Goal: Communication & Community: Connect with others

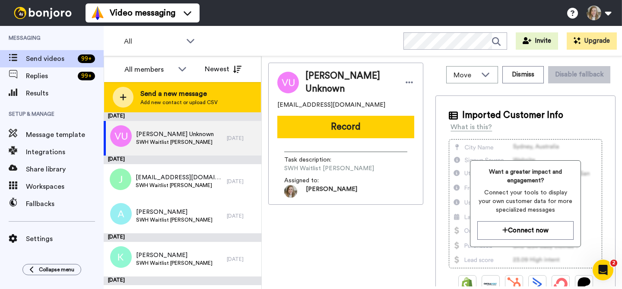
click at [196, 94] on span "Send a new message" at bounding box center [178, 94] width 77 height 10
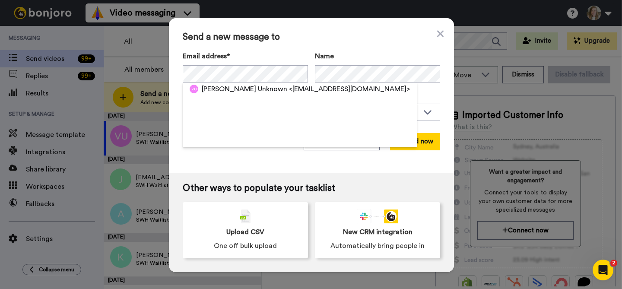
click at [308, 42] on div "Send a new message to Email address* [PERSON_NAME] Unknown <[EMAIL_ADDRESS][DOM…" at bounding box center [311, 95] width 285 height 155
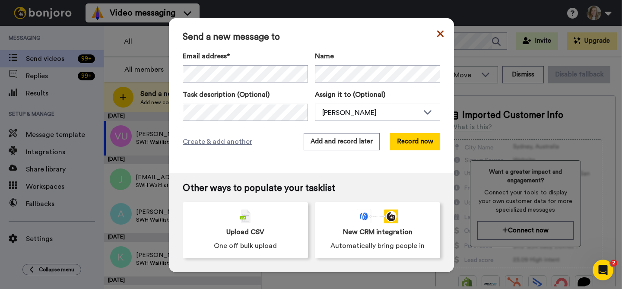
click at [438, 33] on icon at bounding box center [440, 33] width 6 height 10
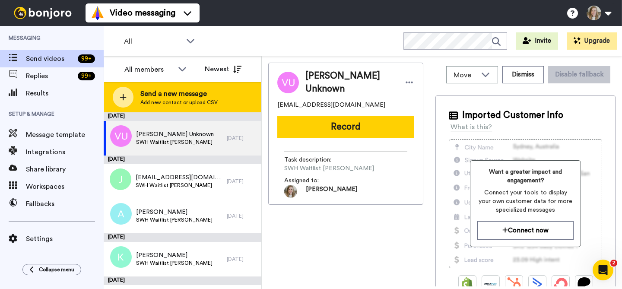
click at [188, 98] on span "Send a new message" at bounding box center [178, 94] width 77 height 10
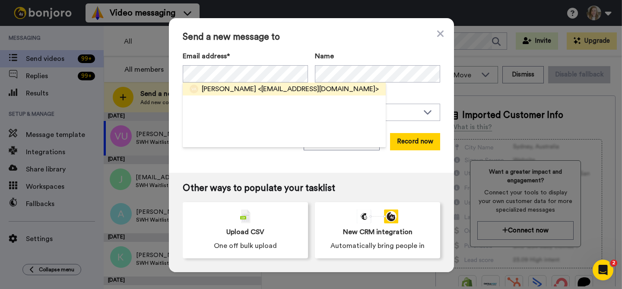
click at [258, 89] on span "<[EMAIL_ADDRESS][DOMAIN_NAME]>" at bounding box center [318, 89] width 121 height 10
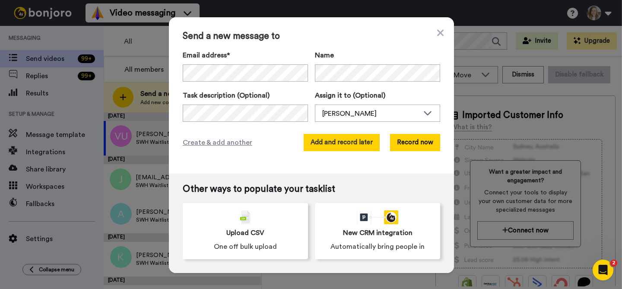
click at [354, 142] on button "Add and record later" at bounding box center [342, 142] width 76 height 17
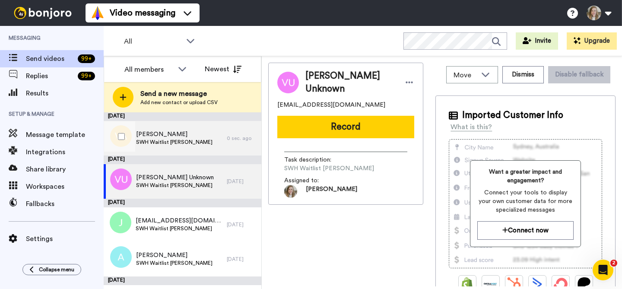
click at [189, 136] on div "[PERSON_NAME] SWH Waitlist [PERSON_NAME]" at bounding box center [165, 138] width 123 height 35
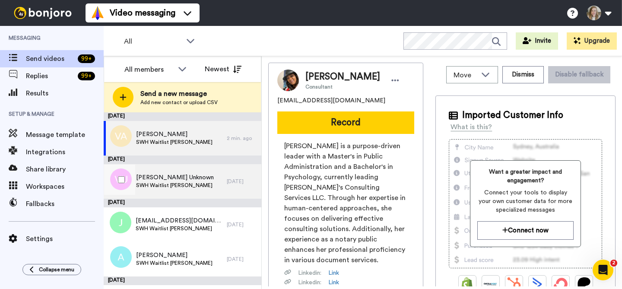
click at [208, 176] on div "[PERSON_NAME] Unknown SWH Waitlist [PERSON_NAME]" at bounding box center [165, 181] width 123 height 35
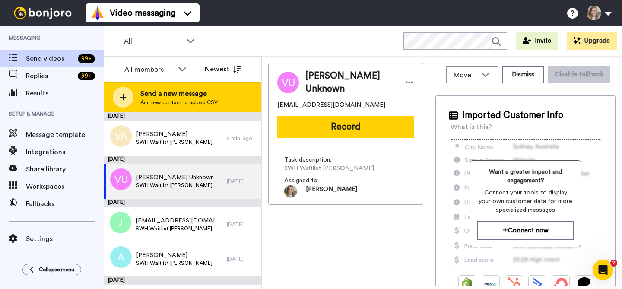
click at [180, 104] on span "Add new contact or upload CSV" at bounding box center [178, 102] width 77 height 7
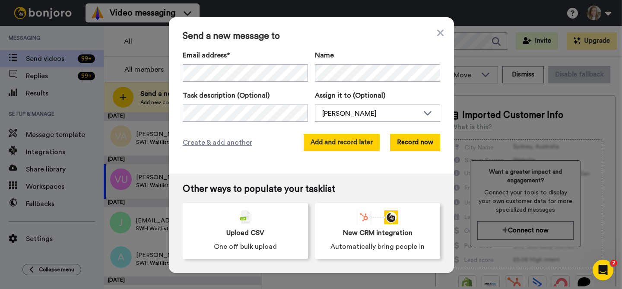
click at [348, 143] on button "Add and record later" at bounding box center [342, 142] width 76 height 17
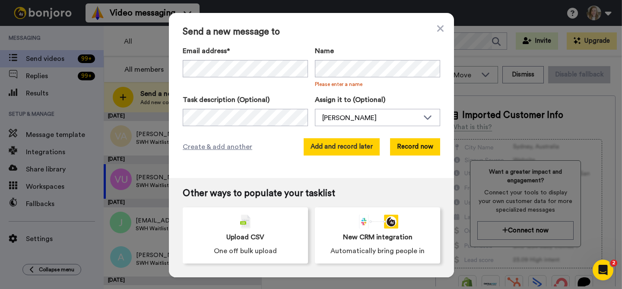
click at [353, 143] on button "Add and record later" at bounding box center [342, 146] width 76 height 17
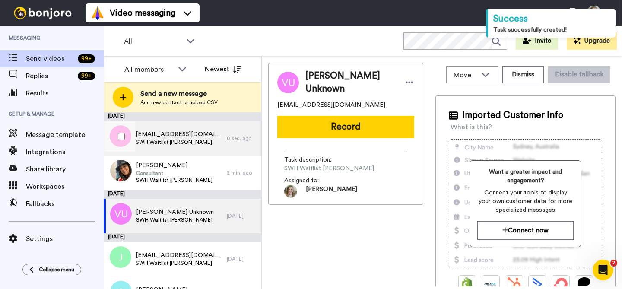
click at [192, 135] on span "[EMAIL_ADDRESS][DOMAIN_NAME]" at bounding box center [179, 134] width 87 height 9
